Goal: Find specific page/section: Find specific page/section

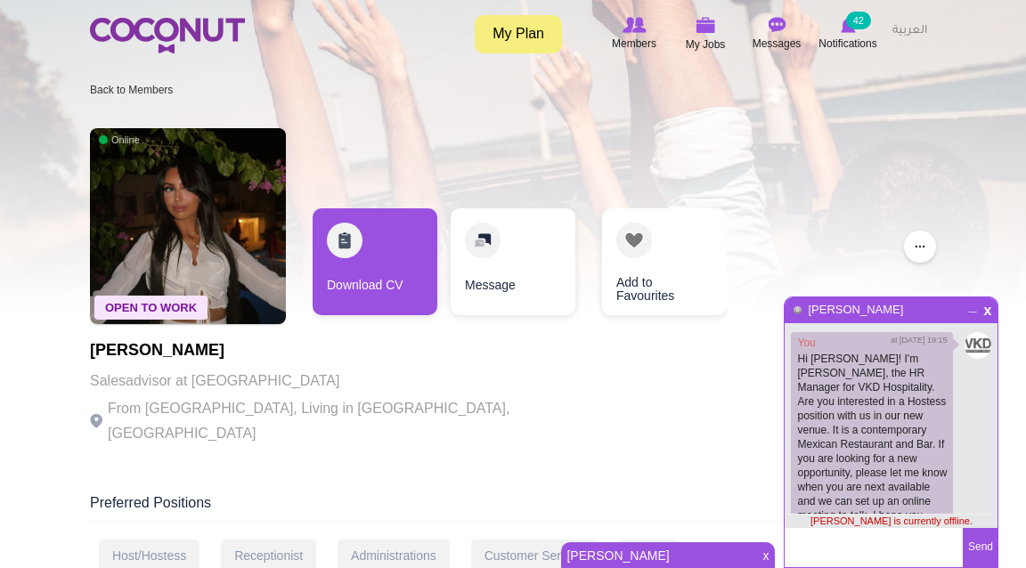
click at [196, 34] on img at bounding box center [167, 36] width 155 height 36
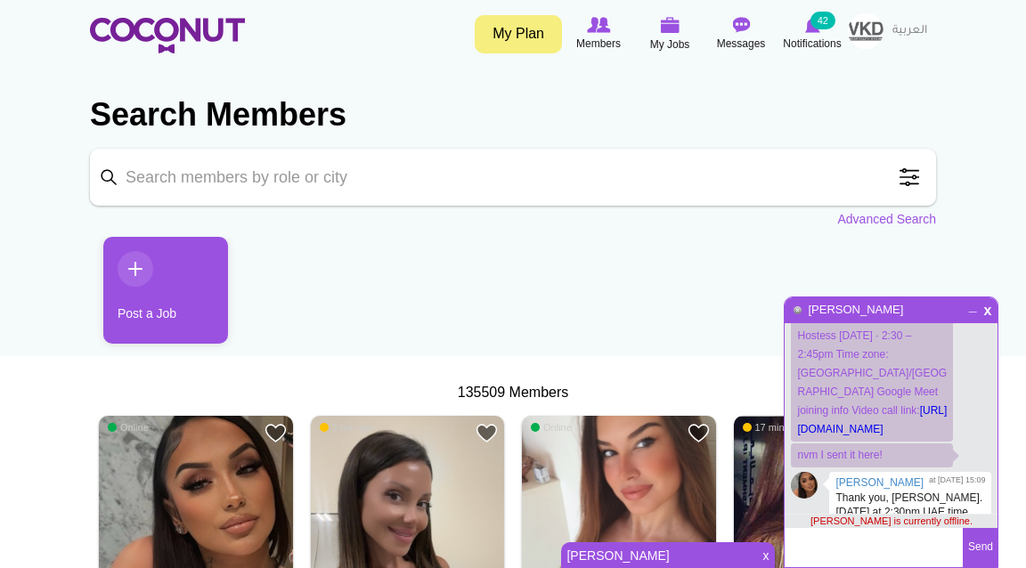
click at [199, 168] on input "Keyword" at bounding box center [513, 177] width 846 height 57
type input "[PERSON_NAME]"
click button "Search" at bounding box center [0, 0] width 0 height 0
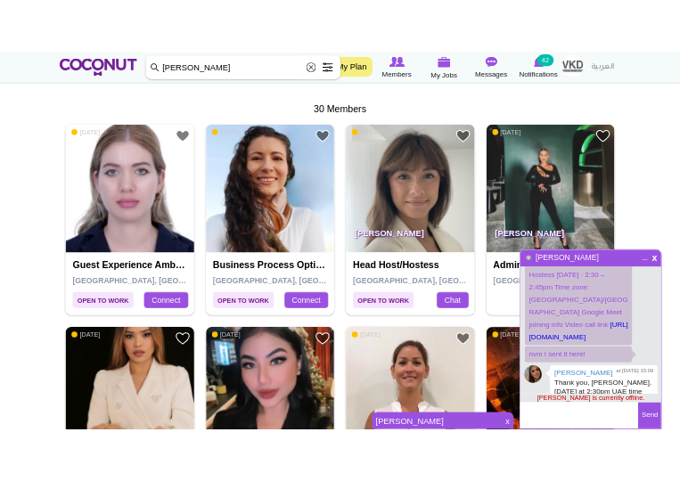
scroll to position [349, 0]
